Goal: Navigation & Orientation: Find specific page/section

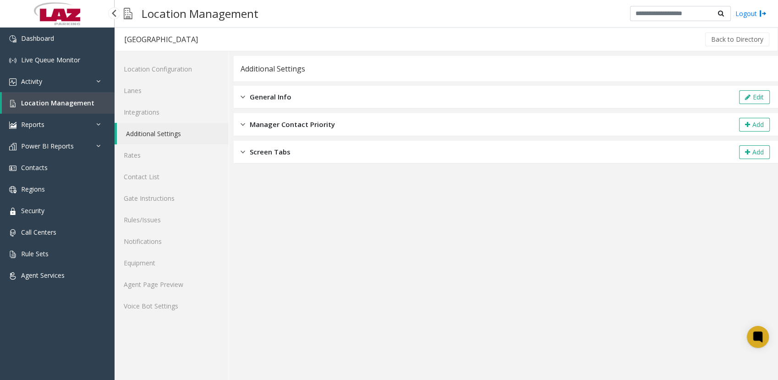
click at [39, 104] on span "Location Management" at bounding box center [57, 103] width 73 height 9
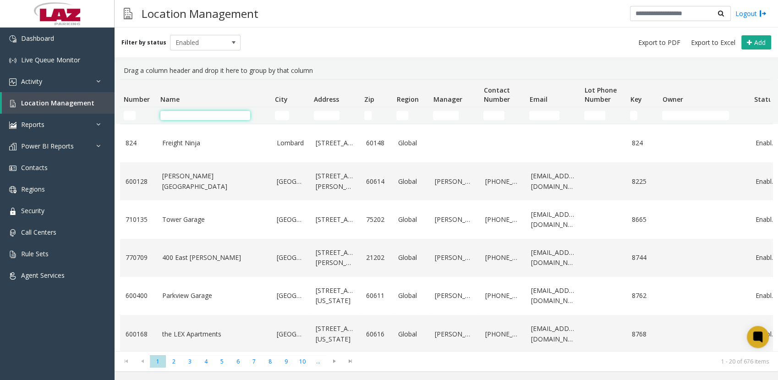
click at [241, 119] on input "Name Filter" at bounding box center [205, 115] width 90 height 9
type input "******"
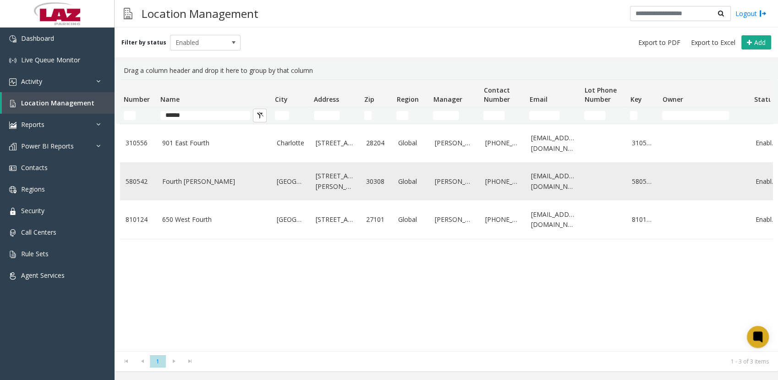
click at [180, 187] on link "Fourth [PERSON_NAME]" at bounding box center [214, 181] width 104 height 10
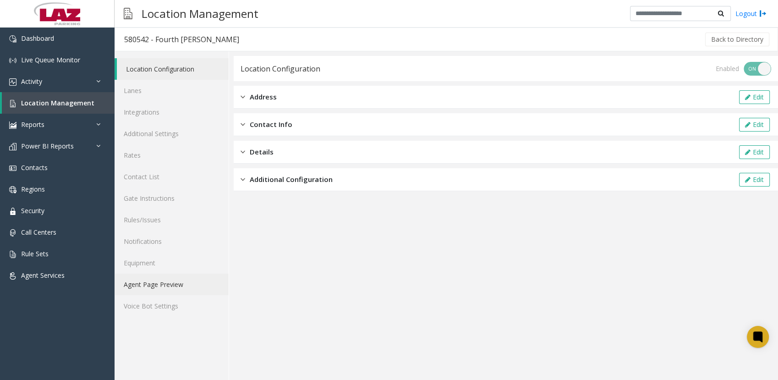
click at [158, 281] on link "Agent Page Preview" at bounding box center [172, 285] width 114 height 22
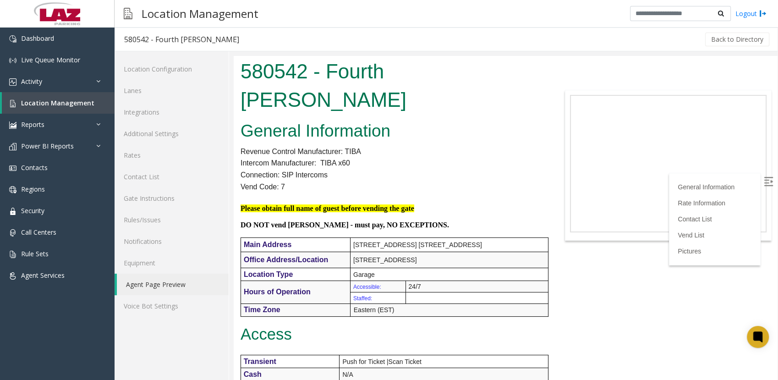
click at [338, 86] on div "580542 - Fourth [PERSON_NAME]" at bounding box center [392, 86] width 317 height 61
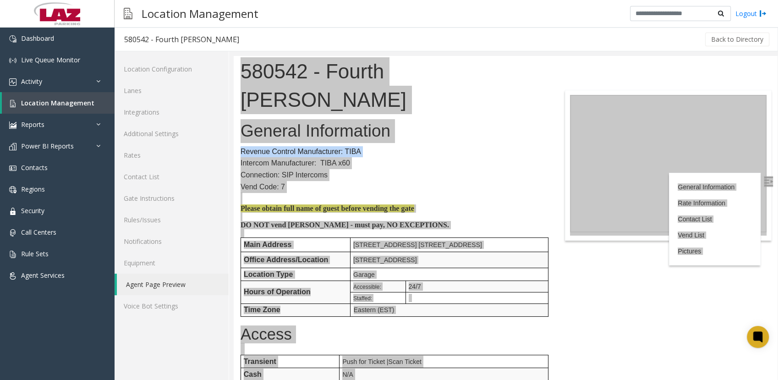
click at [298, 33] on div "Back to Directory" at bounding box center [509, 39] width 522 height 23
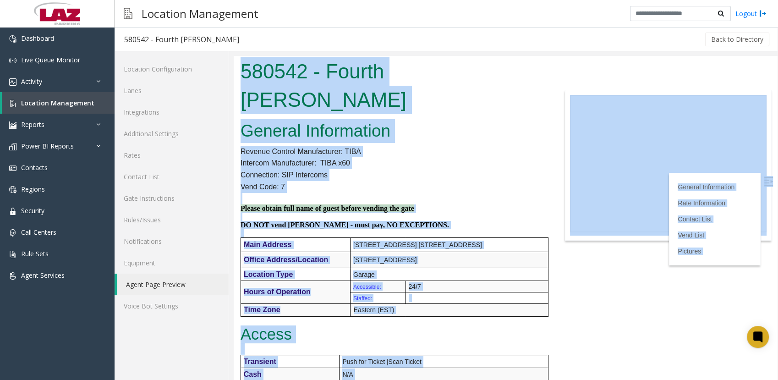
click at [243, 75] on h1 "580542 - Fourth [PERSON_NAME]" at bounding box center [392, 85] width 303 height 56
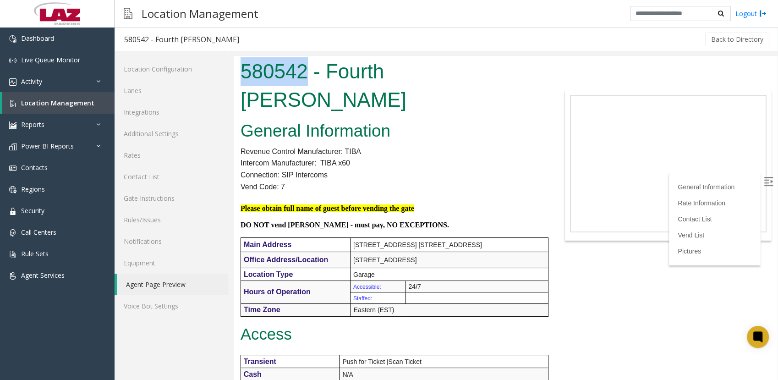
drag, startPoint x: 243, startPoint y: 75, endPoint x: 279, endPoint y: 73, distance: 35.8
click at [279, 73] on h1 "580542 - Fourth [PERSON_NAME]" at bounding box center [392, 85] width 303 height 56
